Goal: Transaction & Acquisition: Purchase product/service

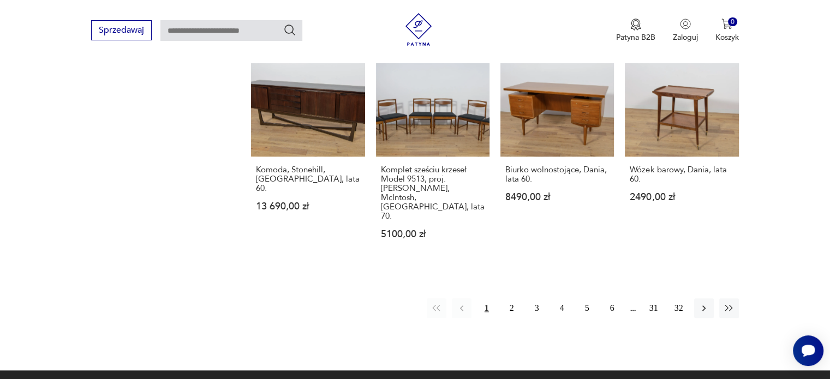
scroll to position [1035, 0]
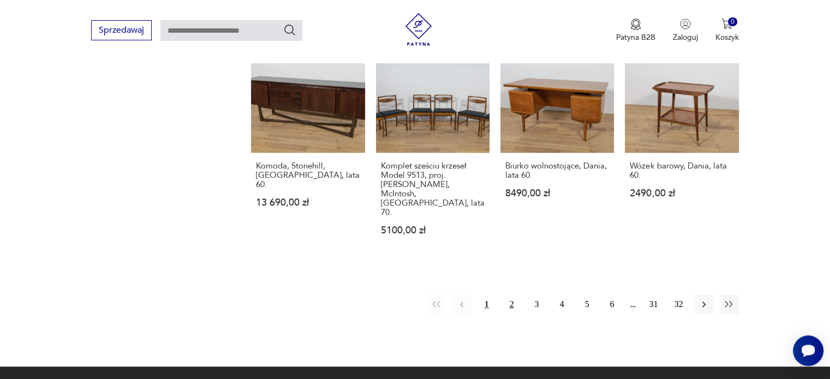
click at [512, 295] on button "2" at bounding box center [512, 305] width 20 height 20
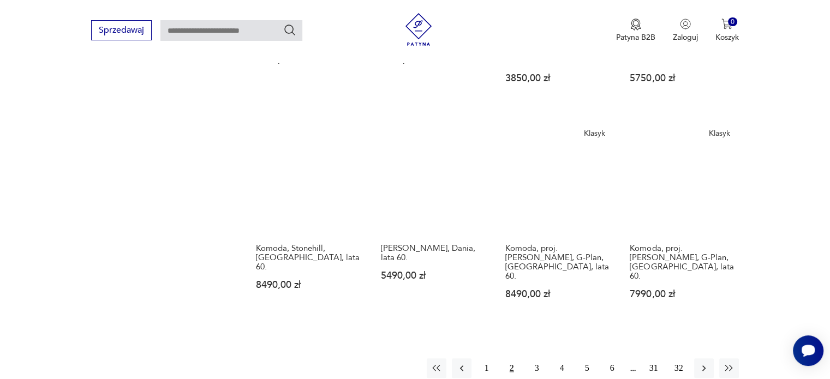
scroll to position [975, 0]
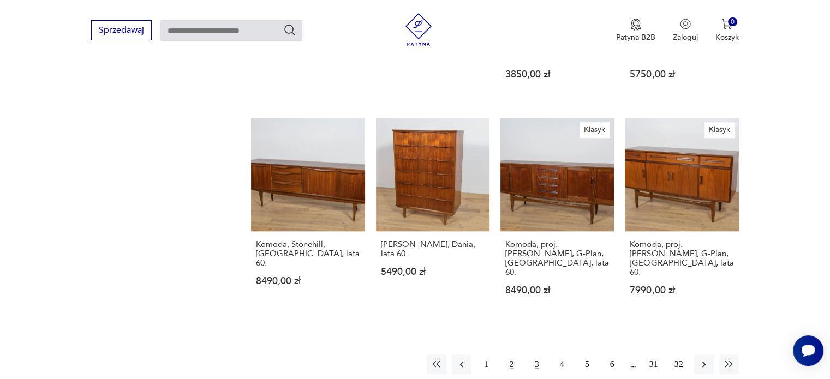
click at [537, 355] on button "3" at bounding box center [537, 365] width 20 height 20
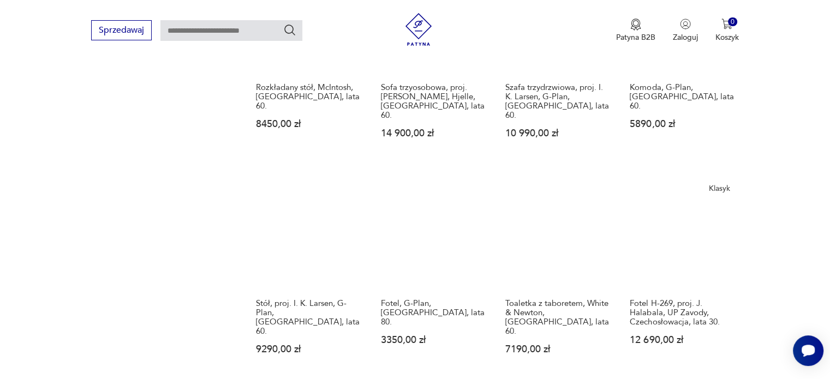
scroll to position [973, 0]
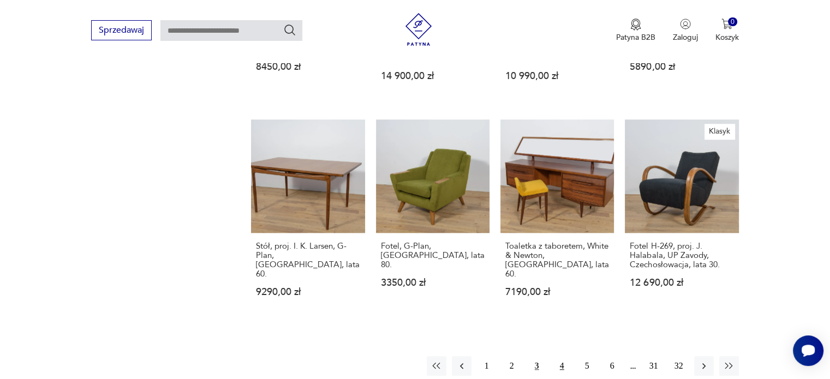
click at [561, 356] on button "4" at bounding box center [562, 366] width 20 height 20
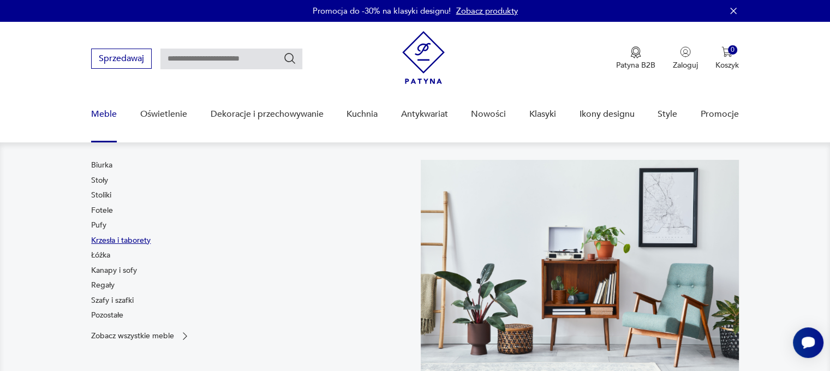
click at [103, 243] on link "Krzesła i taborety" at bounding box center [120, 240] width 59 height 11
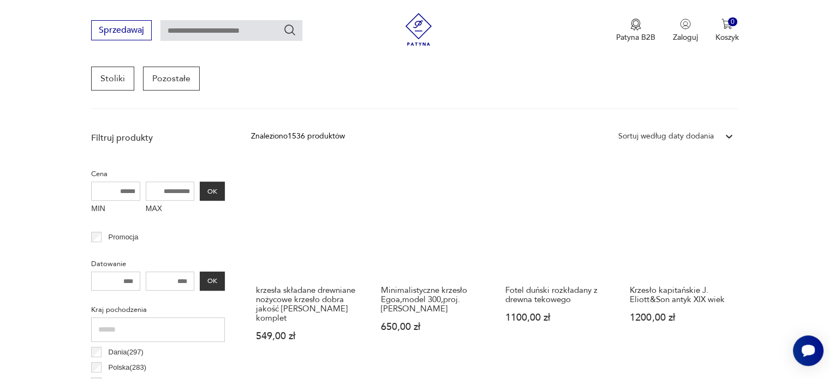
scroll to position [339, 0]
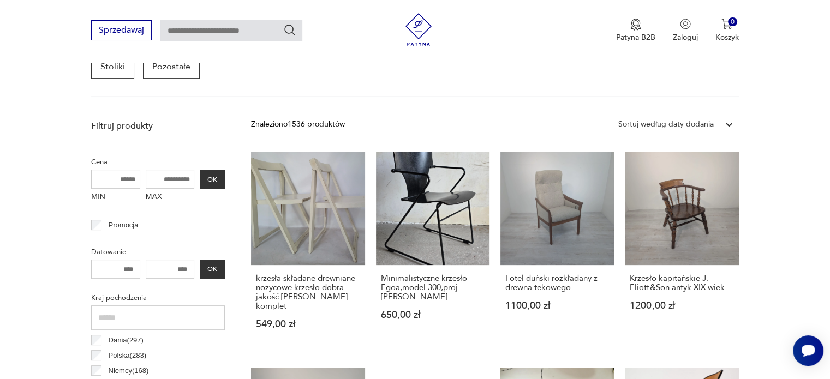
click at [192, 177] on input "MAX" at bounding box center [170, 179] width 49 height 19
click at [159, 177] on input "MAX" at bounding box center [170, 179] width 49 height 19
drag, startPoint x: 159, startPoint y: 177, endPoint x: 205, endPoint y: 178, distance: 45.3
click at [205, 178] on div "MIN MAX OK" at bounding box center [158, 188] width 134 height 37
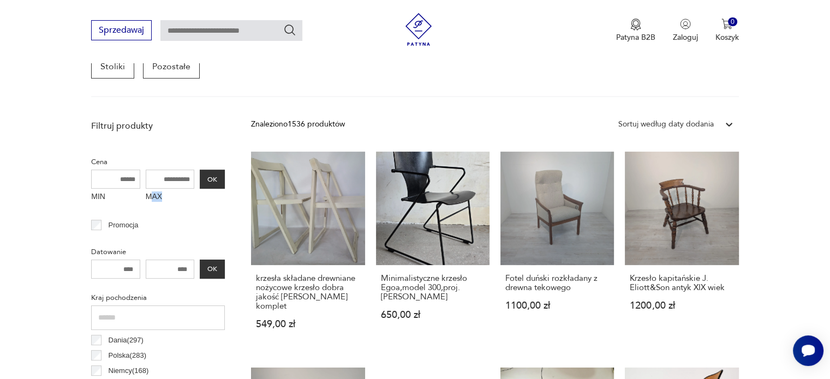
drag, startPoint x: 154, startPoint y: 194, endPoint x: 192, endPoint y: 178, distance: 40.6
click at [192, 178] on div "MAX" at bounding box center [170, 188] width 49 height 37
click at [192, 178] on input "MAX" at bounding box center [170, 179] width 49 height 19
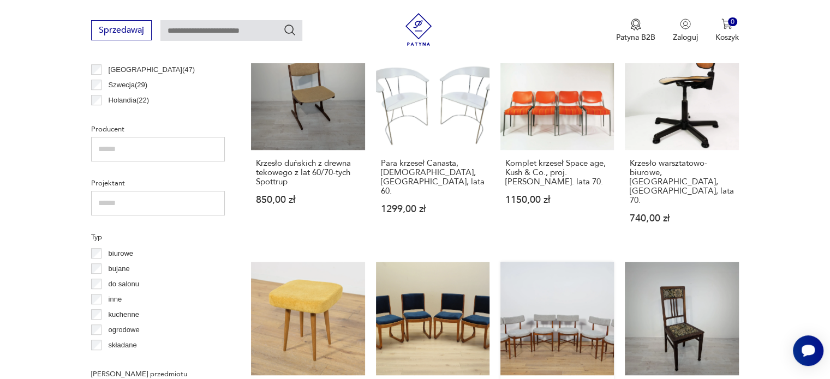
click at [567, 314] on link "Komplet sześciu krzeseł, proj. [PERSON_NAME], G-Plan, [GEOGRAPHIC_DATA], lata 6…" at bounding box center [556, 370] width 113 height 217
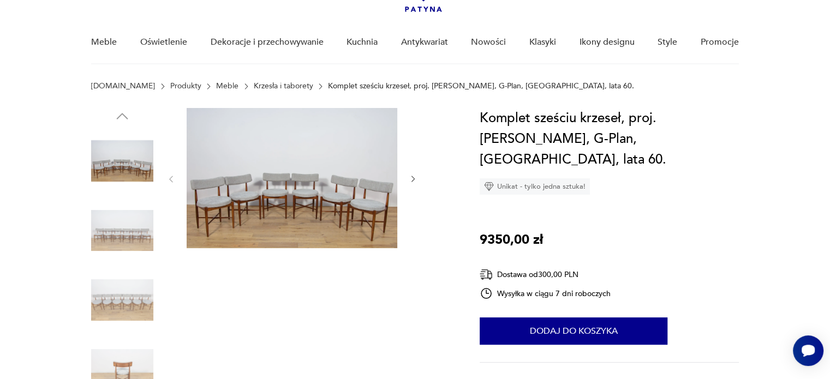
scroll to position [70, 0]
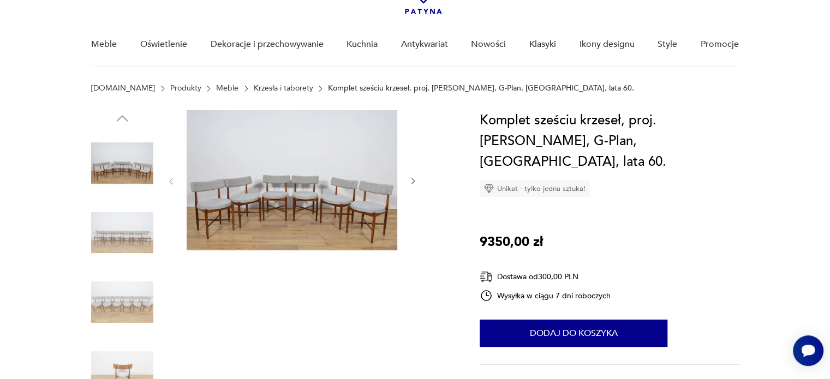
click at [412, 182] on icon "button" at bounding box center [413, 181] width 9 height 9
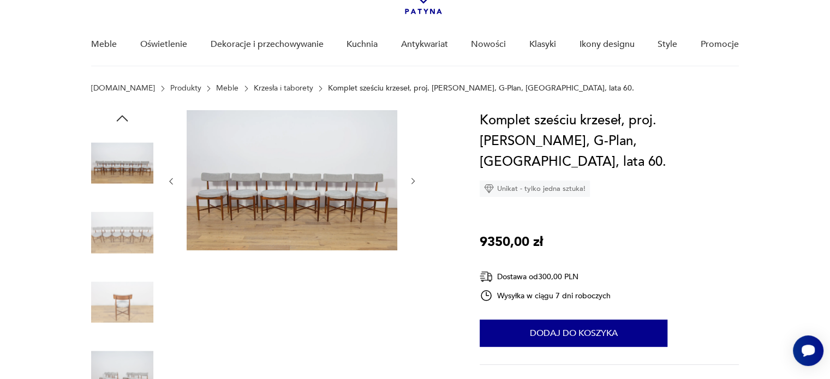
click at [314, 183] on img at bounding box center [292, 180] width 211 height 140
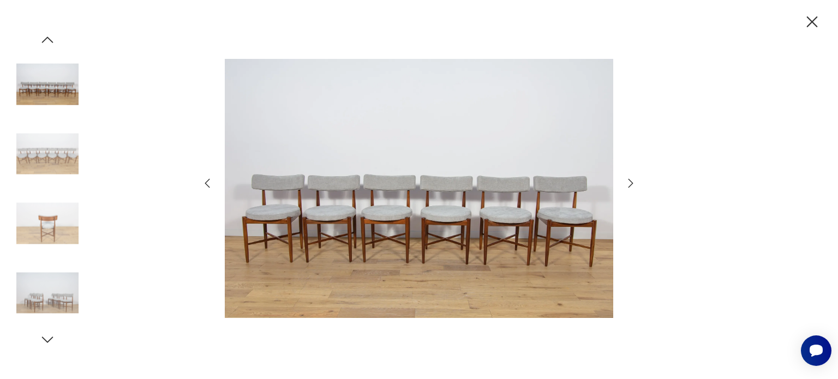
click at [44, 224] on img at bounding box center [47, 224] width 62 height 62
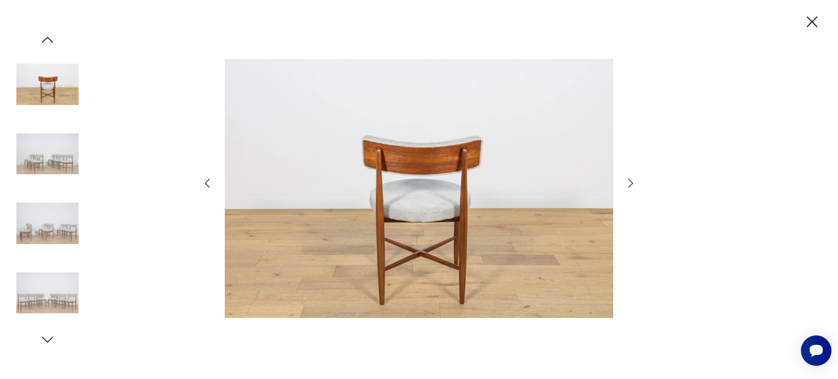
click at [626, 181] on icon "button" at bounding box center [630, 183] width 13 height 13
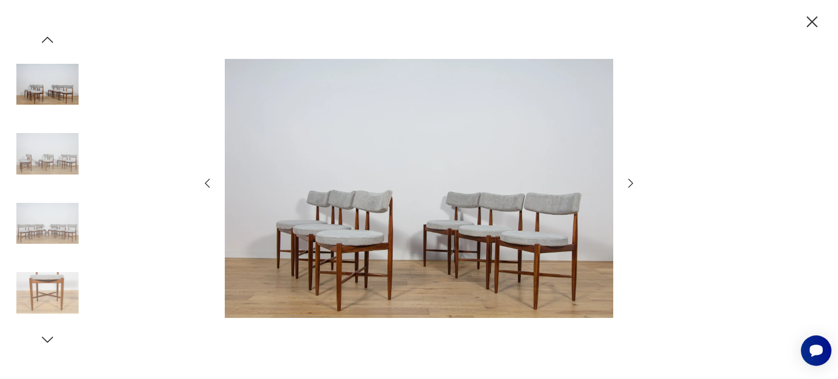
click at [812, 21] on icon "button" at bounding box center [812, 21] width 11 height 11
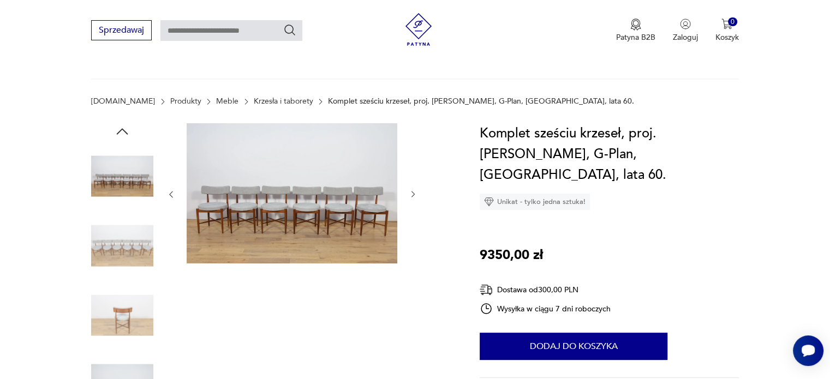
scroll to position [0, 0]
